Goal: Answer question/provide support

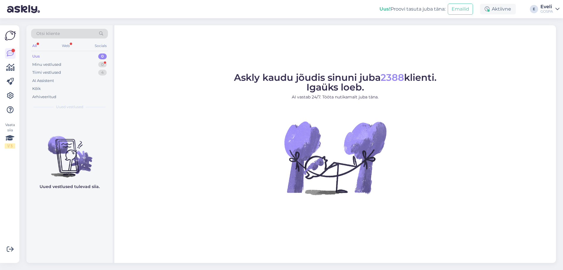
click at [57, 65] on div "Minu vestlused" at bounding box center [46, 65] width 29 height 6
click at [60, 72] on div "Tiimi vestlused" at bounding box center [46, 73] width 29 height 6
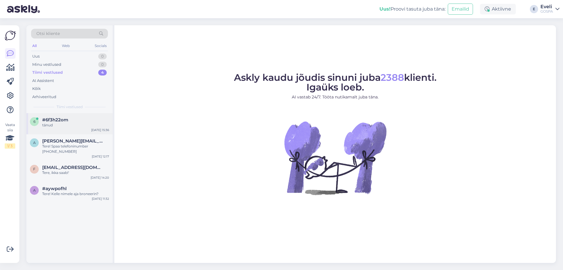
click at [58, 121] on span "#6f3h22om" at bounding box center [55, 119] width 26 height 5
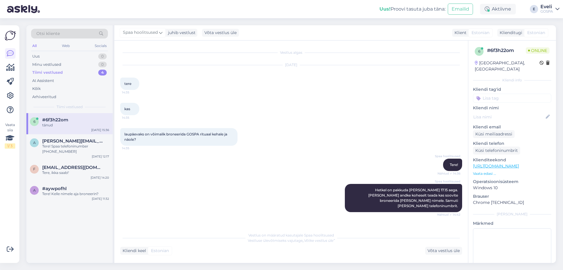
scroll to position [151, 0]
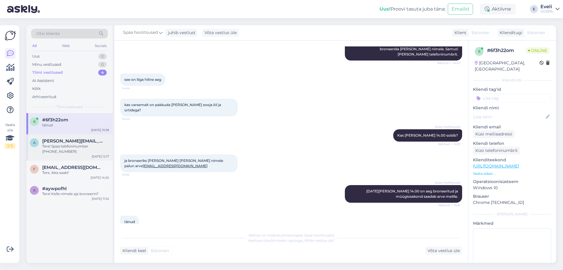
click at [66, 147] on div "Tere! Spaa telefoninumber +372 45 50003" at bounding box center [75, 148] width 67 height 11
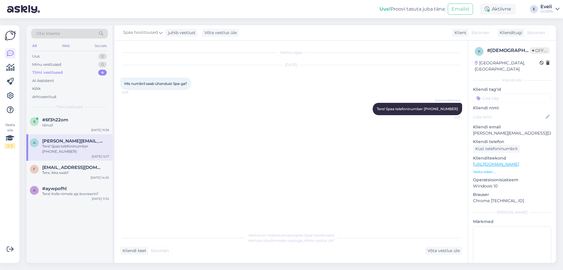
scroll to position [0, 0]
drag, startPoint x: 445, startPoint y: 250, endPoint x: 325, endPoint y: 235, distance: 120.6
click at [445, 250] on div "Võta vestlus üle" at bounding box center [443, 250] width 37 height 8
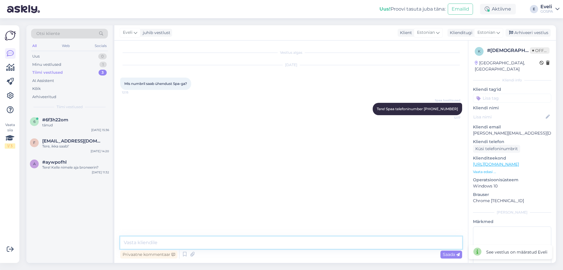
click at [284, 243] on textarea at bounding box center [291, 242] width 342 height 12
click at [526, 33] on div "Arhiveeri vestlus" at bounding box center [528, 33] width 45 height 8
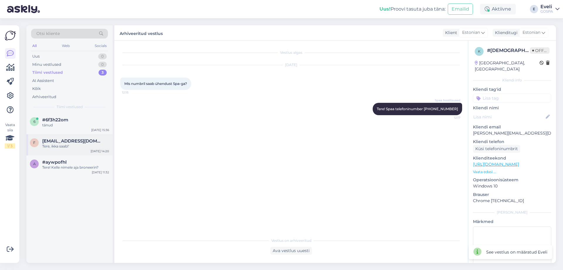
click at [74, 143] on span "filipp.lopatkin@gmail.com" at bounding box center [72, 140] width 61 height 5
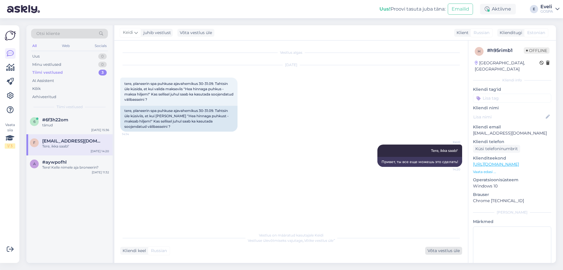
click at [451, 250] on div "Võta vestlus üle" at bounding box center [443, 250] width 37 height 8
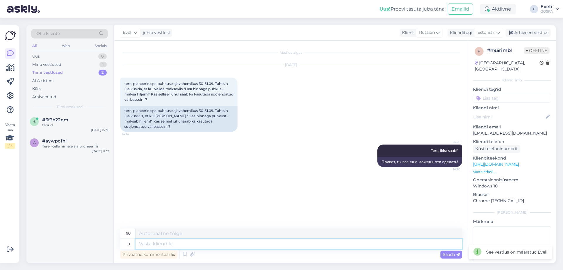
click at [334, 243] on textarea at bounding box center [299, 243] width 327 height 10
click at [535, 35] on div "Arhiveeri vestlus" at bounding box center [528, 33] width 45 height 8
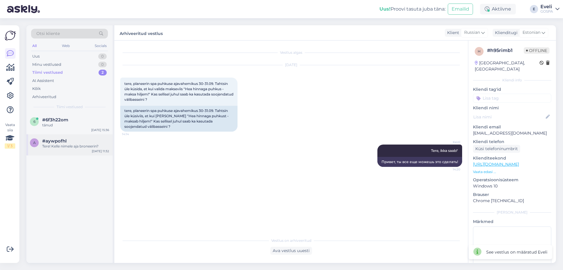
click at [66, 145] on div "Tere! Kelle nimele aja broneerin?" at bounding box center [75, 145] width 67 height 5
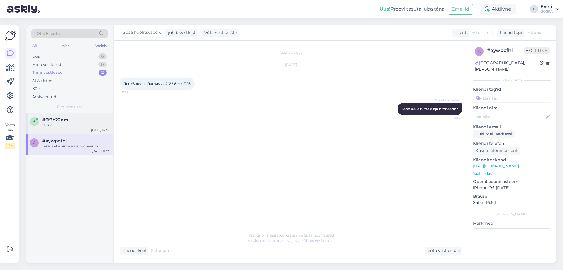
click at [75, 130] on div "6 #6f3h22om tänud Aug 21 15:36" at bounding box center [69, 123] width 86 height 21
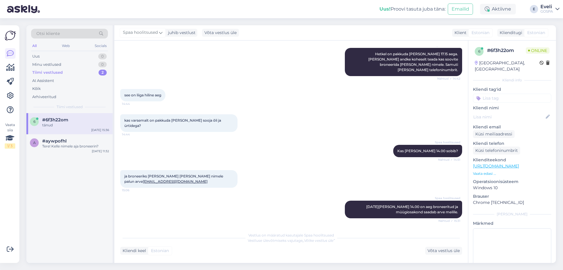
scroll to position [151, 0]
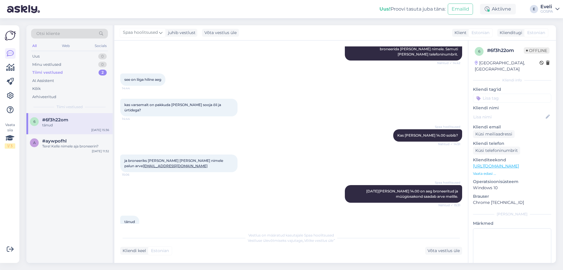
click at [65, 126] on div "tänud" at bounding box center [75, 124] width 67 height 5
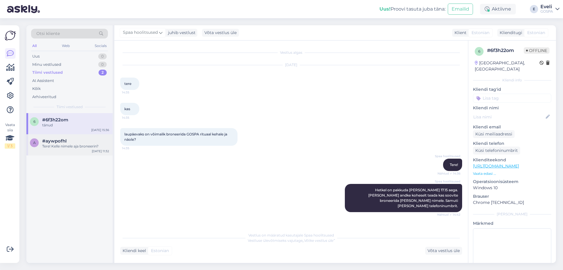
click at [53, 144] on div "Tere! Kelle nimele aja broneerin?" at bounding box center [75, 145] width 67 height 5
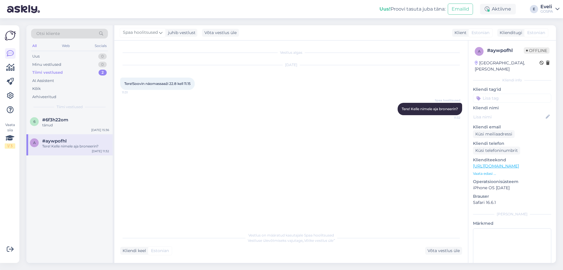
click at [546, 6] on div "Eveli" at bounding box center [547, 6] width 13 height 5
click at [505, 51] on div "Logi välja" at bounding box center [507, 50] width 104 height 11
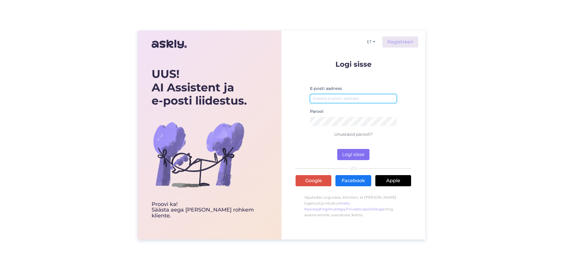
type input "[EMAIL_ADDRESS][DOMAIN_NAME]"
click at [346, 154] on button "Logi sisse" at bounding box center [353, 154] width 32 height 11
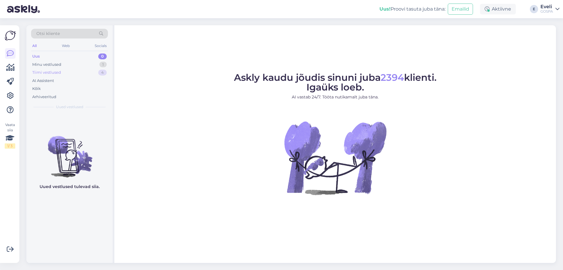
click at [63, 74] on div "Tiimi vestlused 4" at bounding box center [69, 72] width 77 height 8
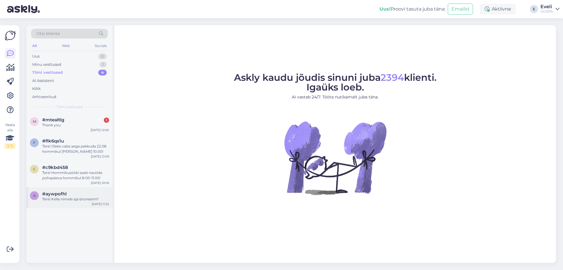
click at [80, 199] on div "Tere! Kelle nimele aja broneerin?" at bounding box center [75, 198] width 67 height 5
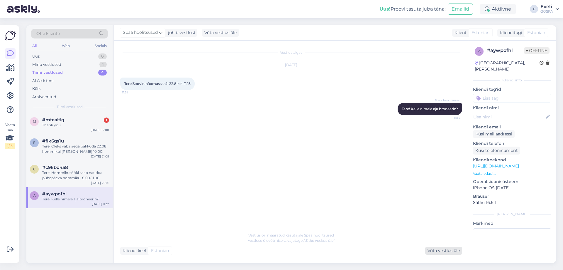
click at [443, 252] on div "Võta vestlus üle" at bounding box center [443, 250] width 37 height 8
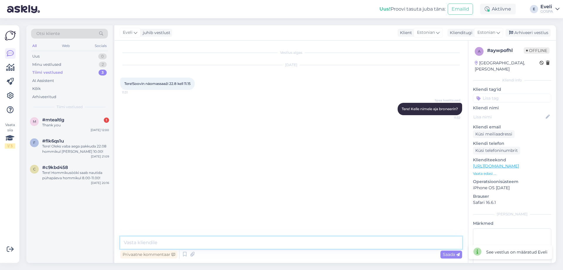
click at [402, 239] on textarea at bounding box center [291, 242] width 342 height 12
click at [528, 34] on div "Arhiveeri vestlus" at bounding box center [528, 33] width 45 height 8
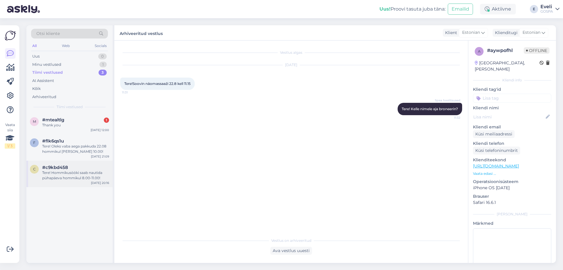
click at [81, 179] on div "Tere! Hommikusööki saab nautida pühapäeva hommikul 8.00-11.00!" at bounding box center [75, 175] width 67 height 11
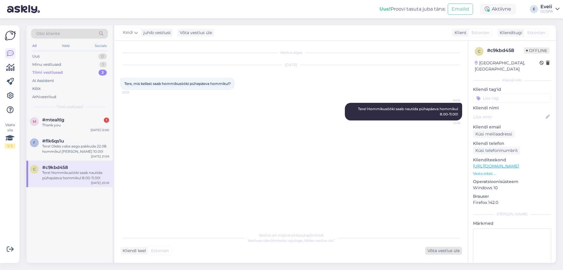
click at [443, 253] on div "Võta vestlus üle" at bounding box center [443, 250] width 37 height 8
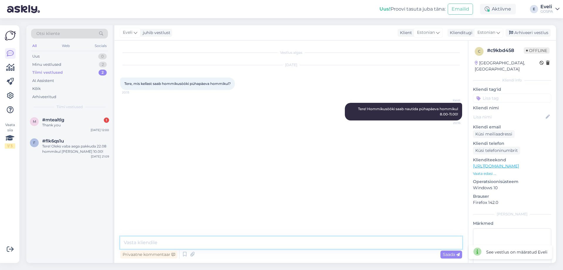
click at [375, 242] on textarea at bounding box center [291, 242] width 342 height 12
click at [522, 33] on div "Arhiveeri vestlus" at bounding box center [528, 33] width 45 height 8
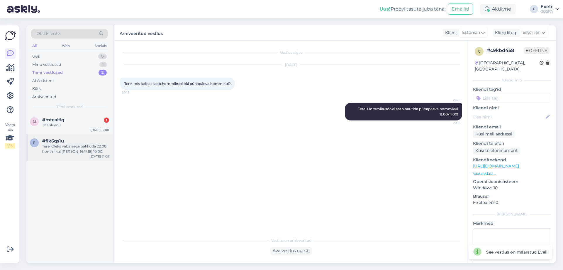
drag, startPoint x: 66, startPoint y: 147, endPoint x: 63, endPoint y: 141, distance: 6.4
click at [66, 148] on div "Tere! Oleks vaba aega pakkuda 22.08 hommikul [PERSON_NAME] 10.00!" at bounding box center [75, 148] width 67 height 11
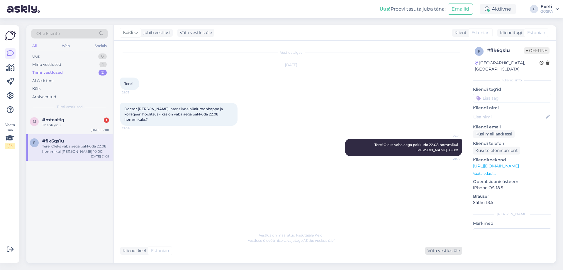
click at [441, 251] on div "Võta vestlus üle" at bounding box center [443, 250] width 37 height 8
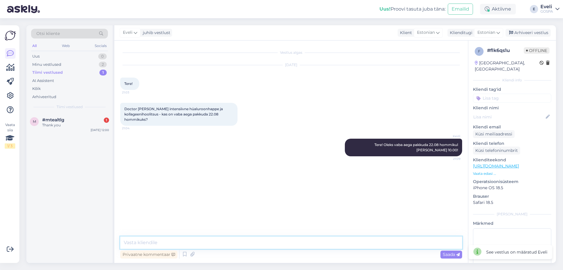
click at [382, 242] on textarea at bounding box center [291, 242] width 342 height 12
click at [535, 32] on div "Arhiveeri vestlus" at bounding box center [528, 33] width 45 height 8
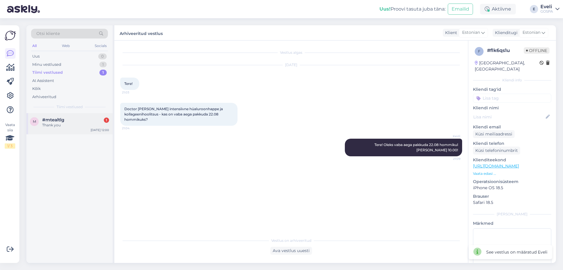
click at [69, 128] on div "m #mtealtlg 1 Thank you [DATE] 12:00" at bounding box center [69, 123] width 86 height 21
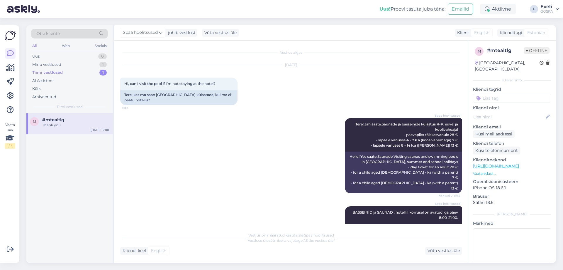
click at [519, 163] on link "[URL][DOMAIN_NAME]" at bounding box center [496, 165] width 46 height 5
